Goal: Register for event/course

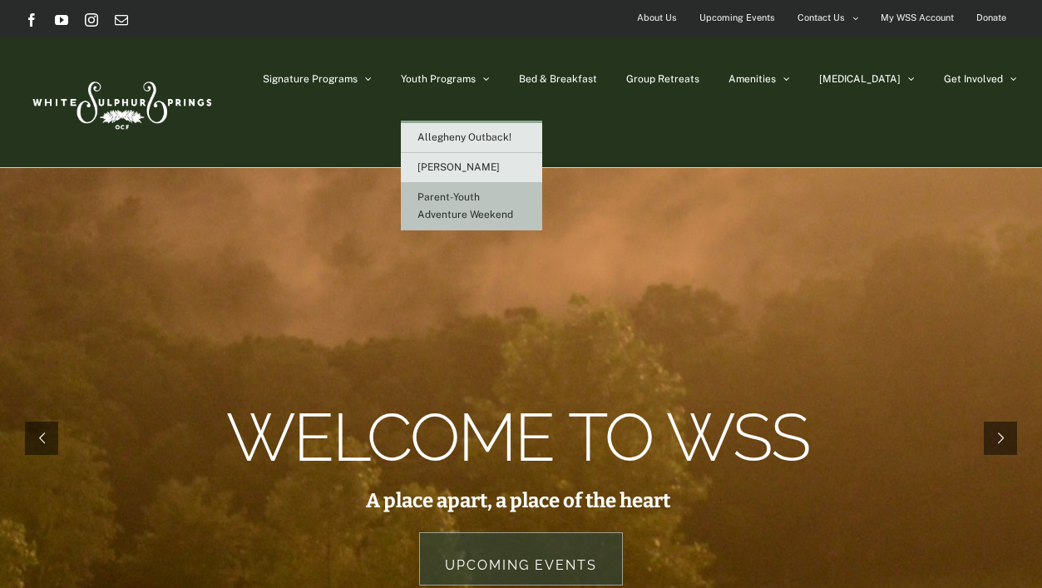
click at [506, 208] on link "Parent-Youth Adventure Weekend" at bounding box center [471, 206] width 141 height 47
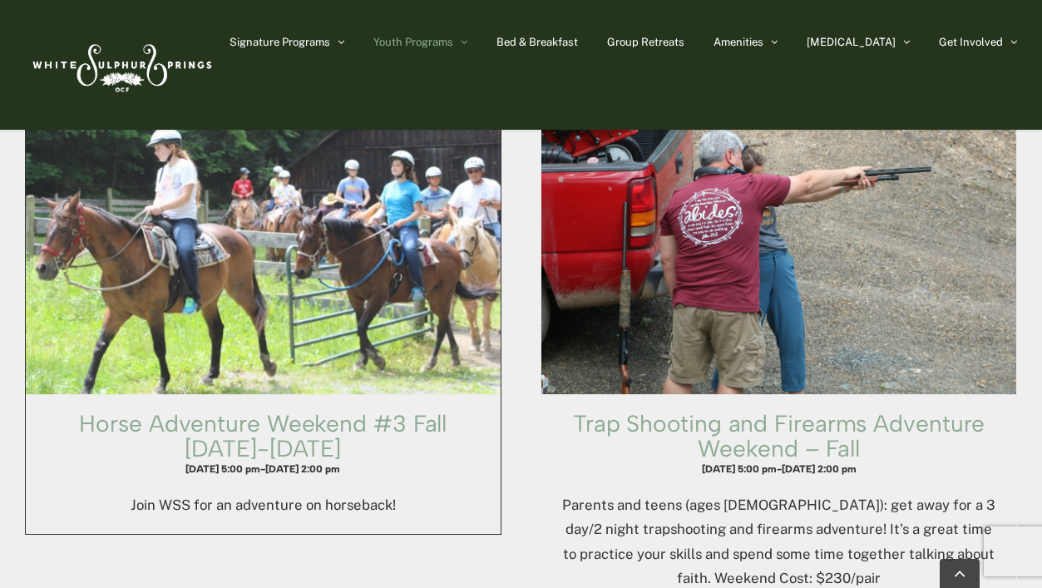
scroll to position [2149, 0]
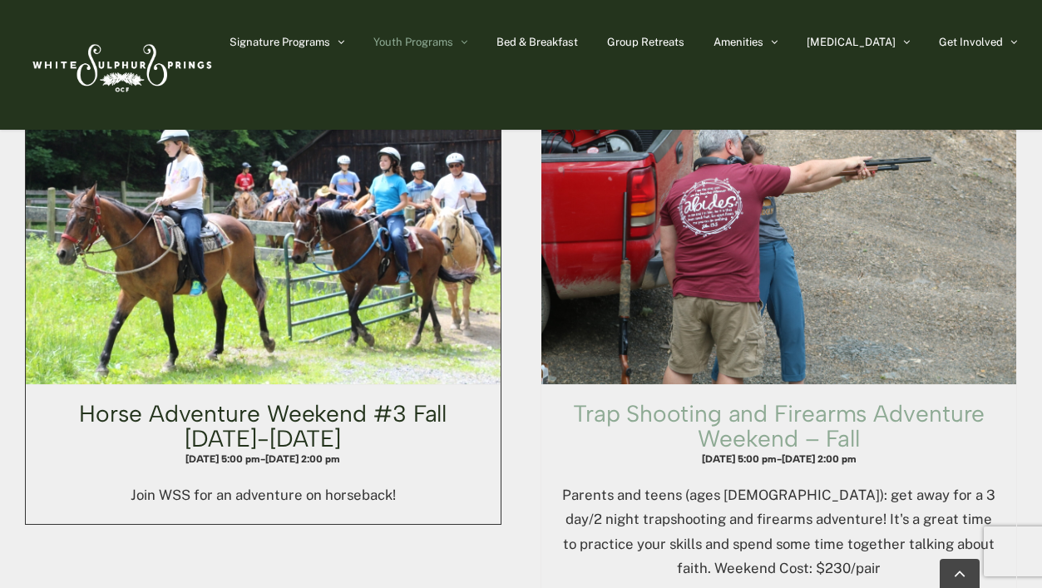
click at [323, 399] on link "Horse Adventure Weekend #3 Fall Thursday-Saturday" at bounding box center [263, 425] width 368 height 53
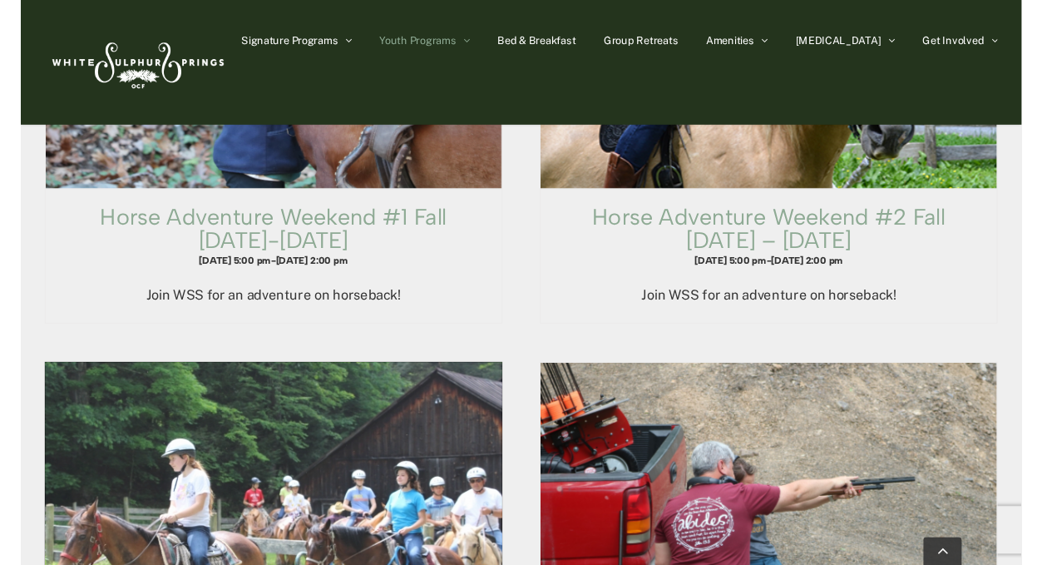
scroll to position [1807, 0]
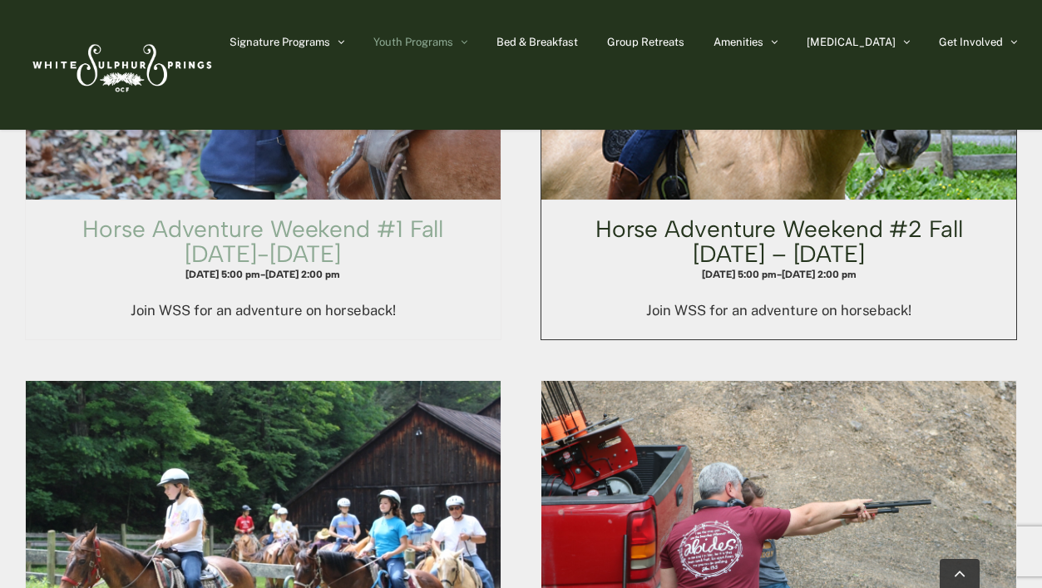
click at [743, 215] on link "Horse Adventure Weekend #2 Fall Friday – Sunday" at bounding box center [779, 241] width 368 height 53
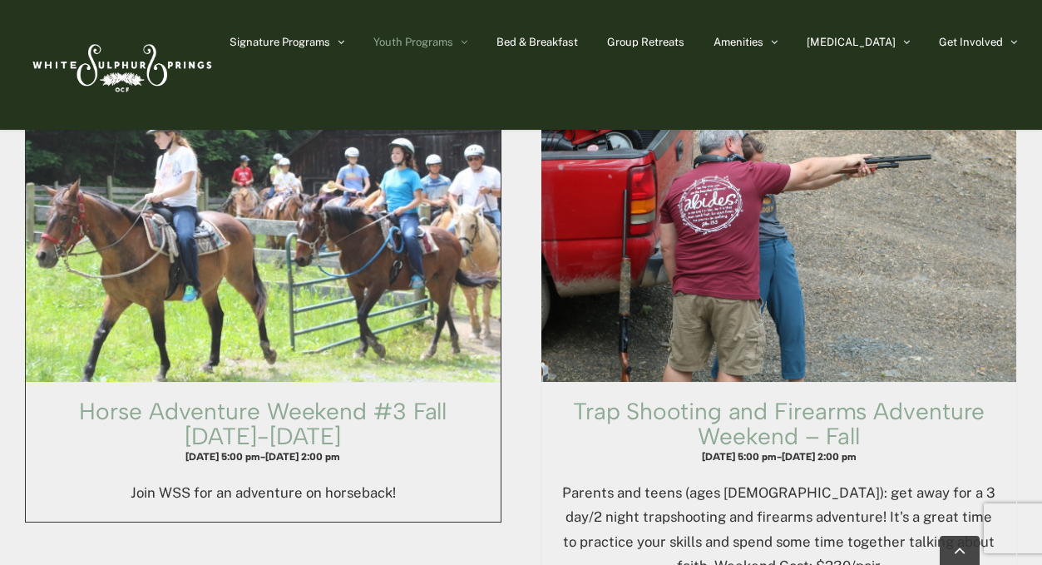
scroll to position [2161, 0]
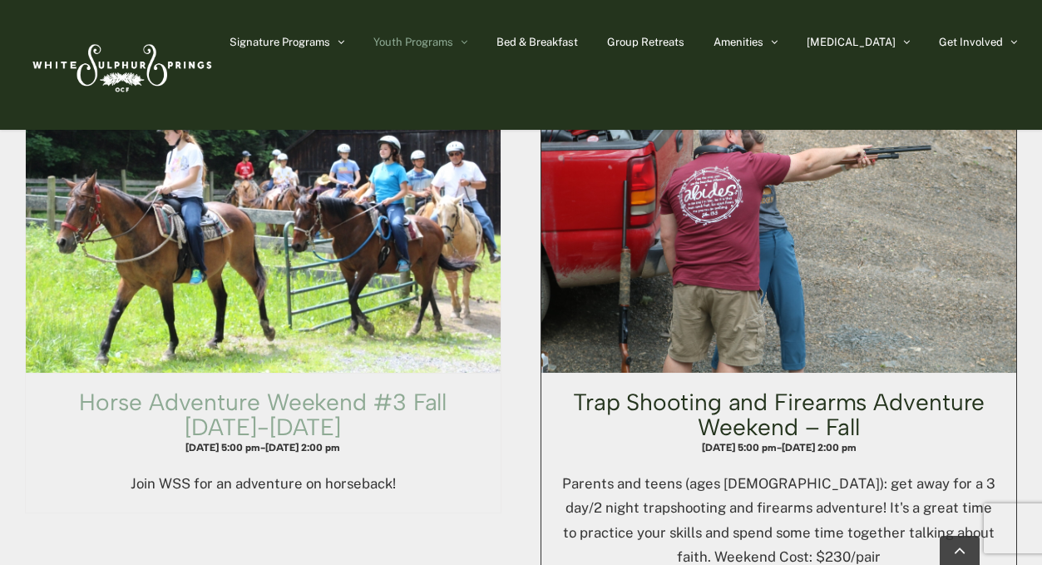
click at [754, 387] on link "Trap Shooting and Firearms Adventure Weekend – Fall" at bounding box center [779, 413] width 412 height 53
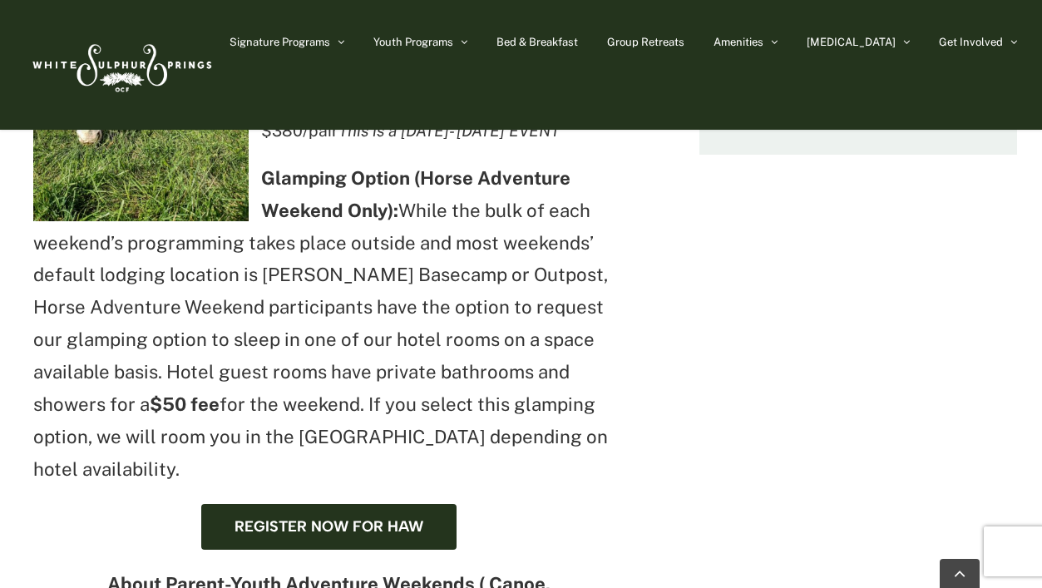
scroll to position [749, 0]
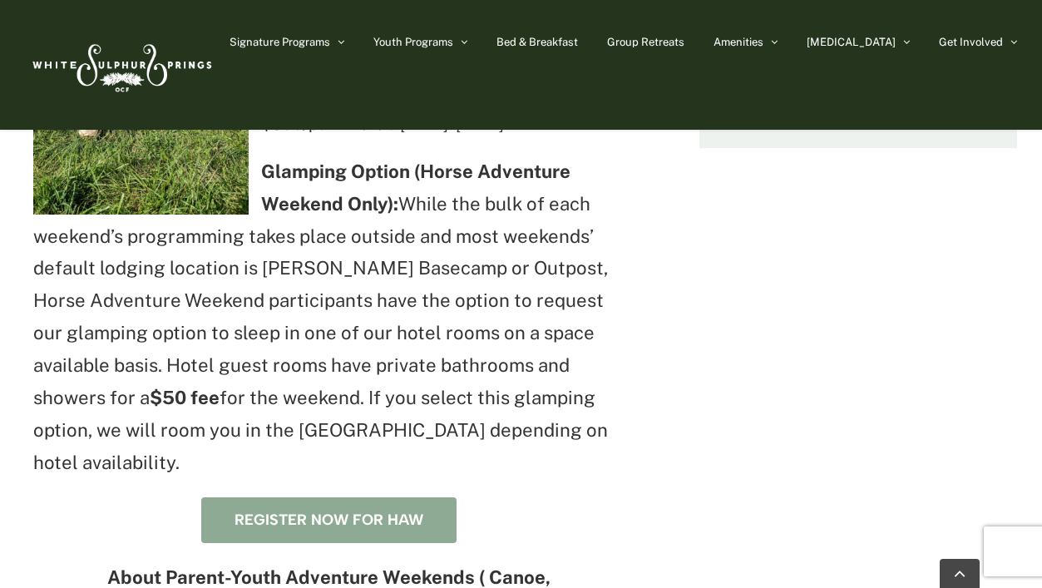
click at [307, 497] on link "Register now for HAW" at bounding box center [328, 520] width 255 height 46
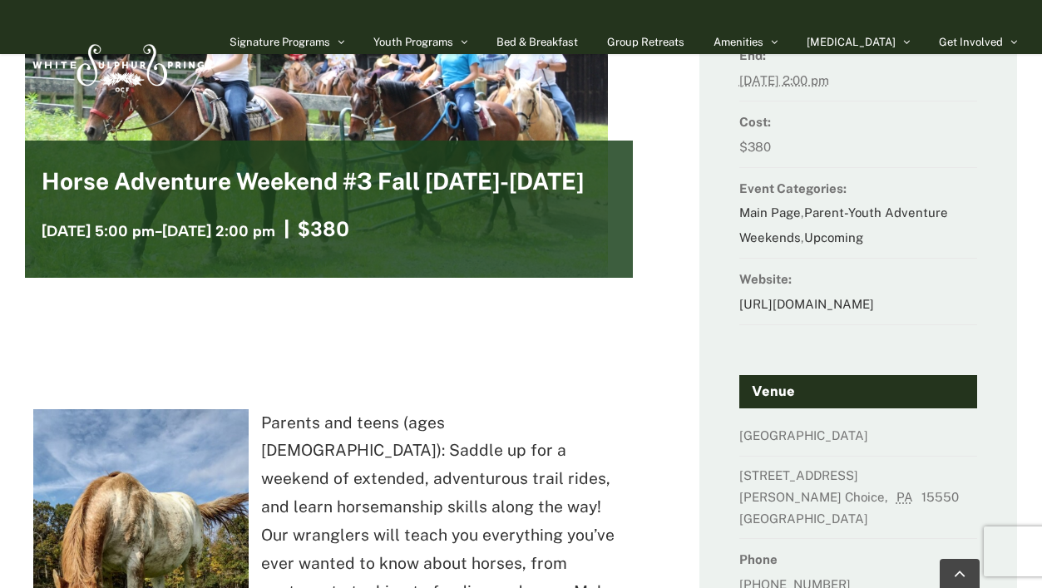
scroll to position [91, 0]
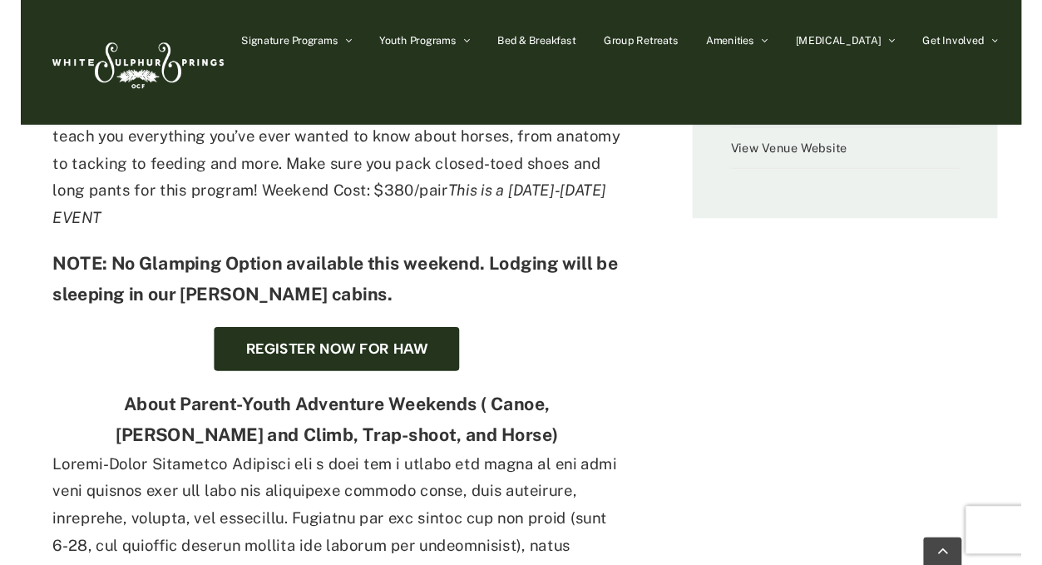
scroll to position [685, 0]
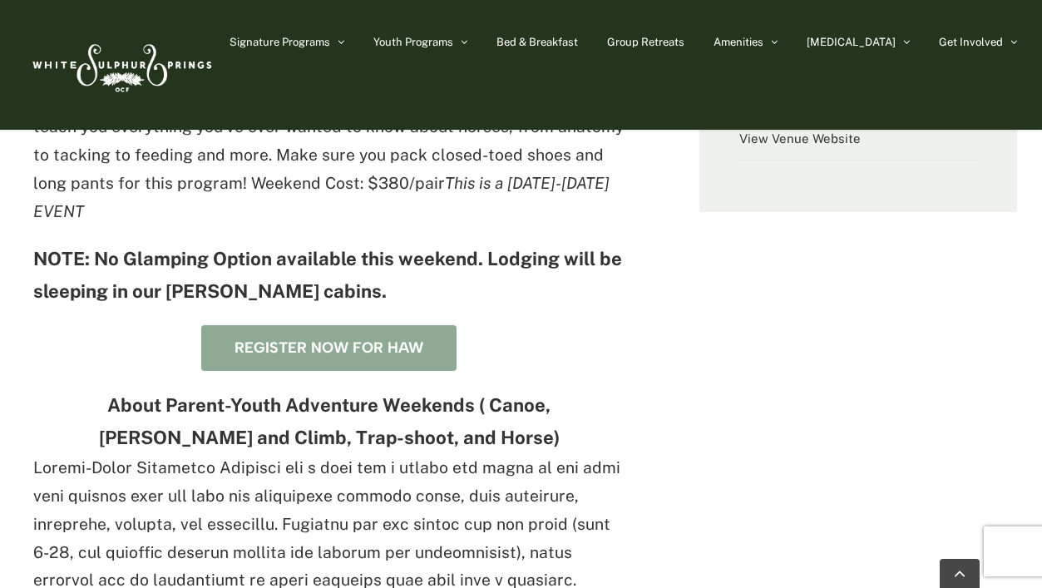
click at [353, 339] on span "Register now for HAW" at bounding box center [328, 347] width 189 height 17
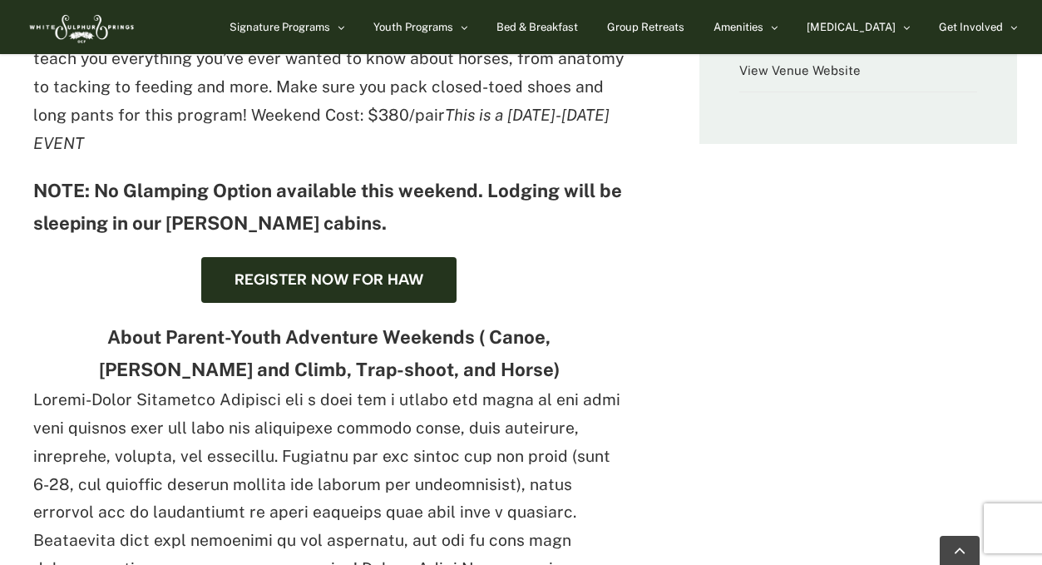
scroll to position [803, 0]
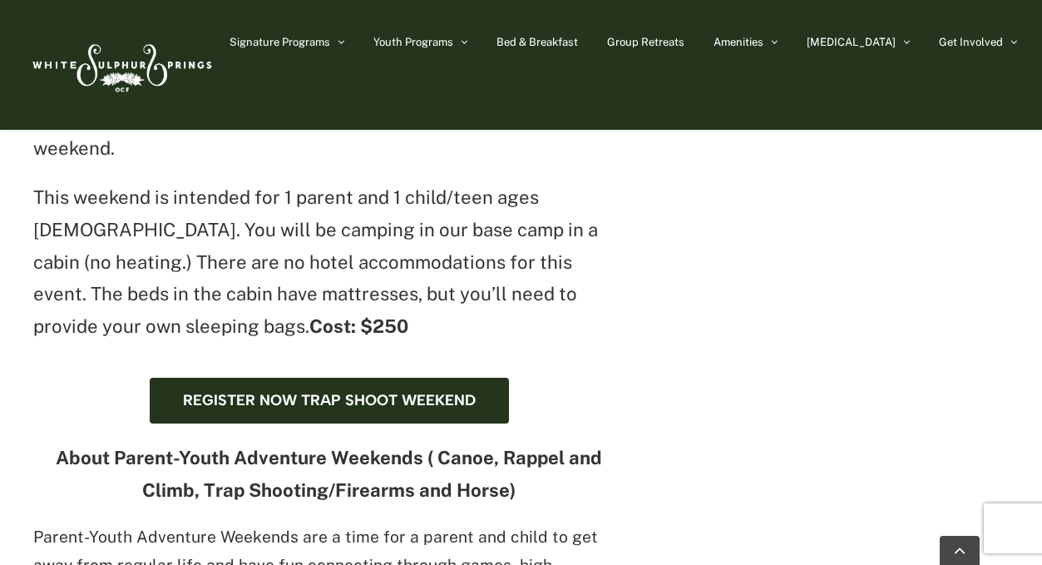
scroll to position [854, 0]
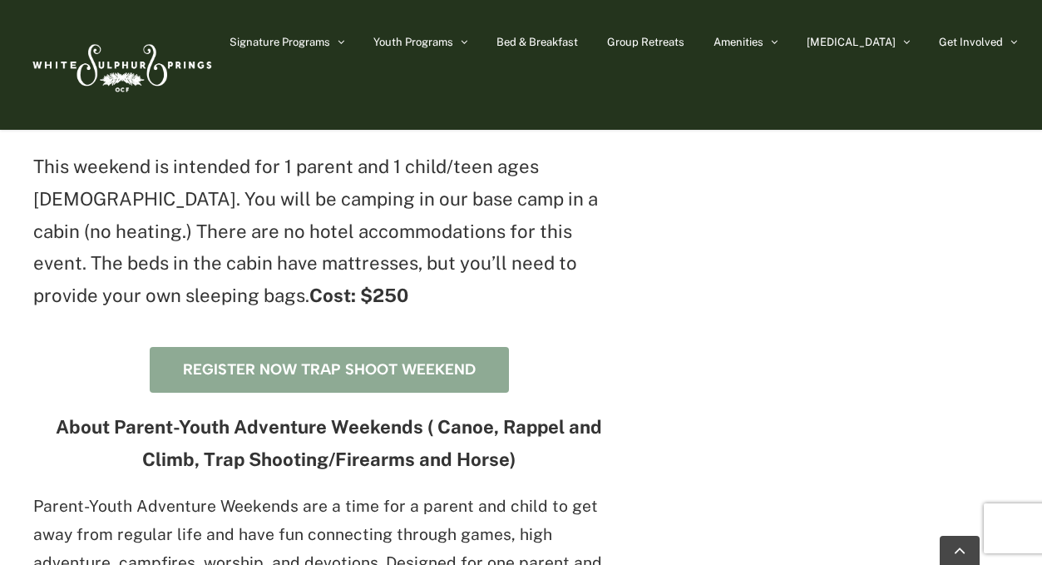
click at [368, 361] on span "Register now Trap Shoot Weekend" at bounding box center [329, 369] width 293 height 17
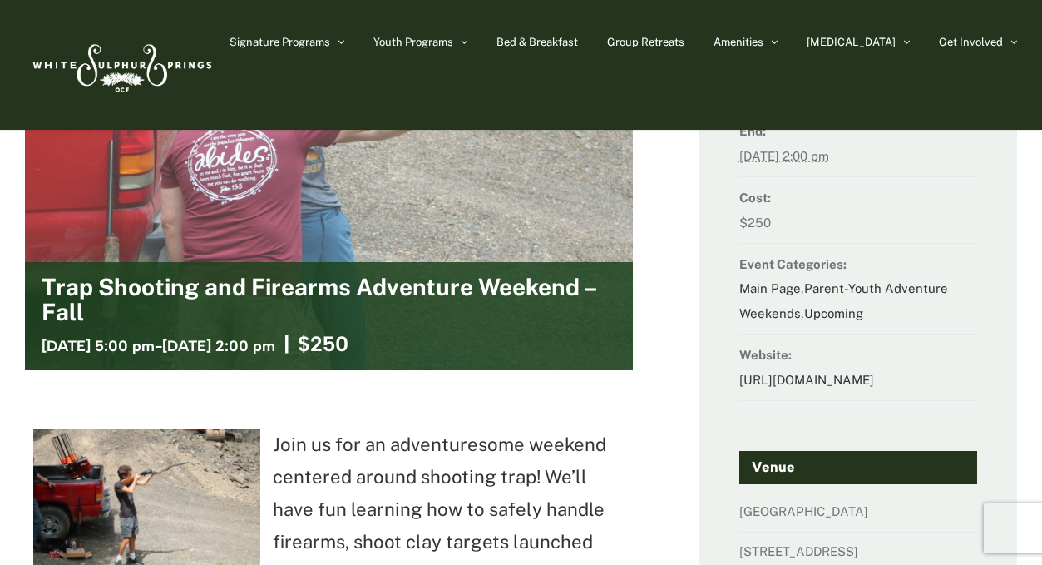
scroll to position [198, 0]
